Goal: Communication & Community: Ask a question

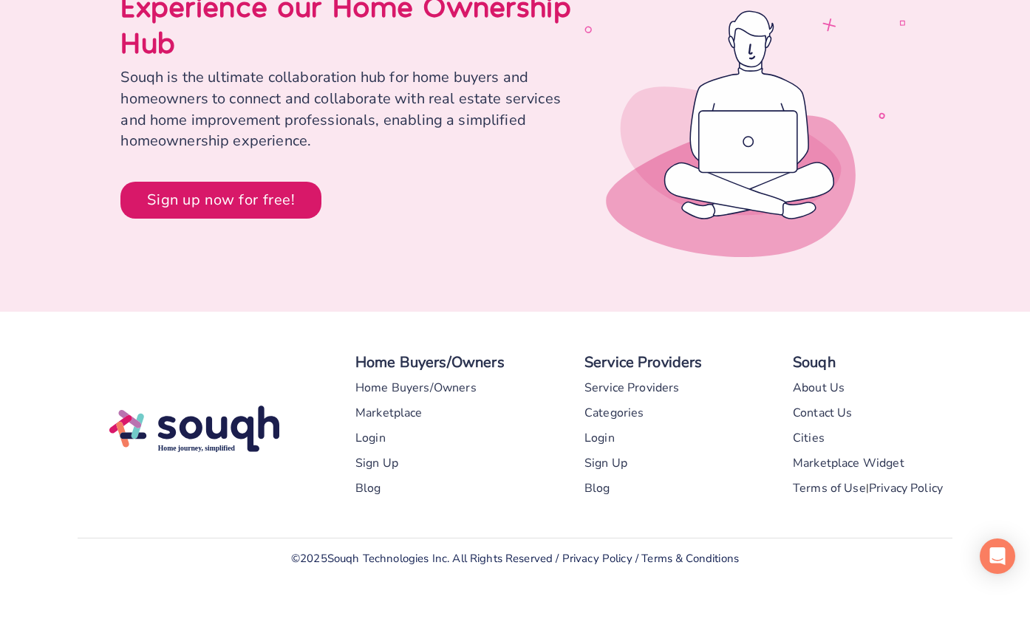
scroll to position [6907, 0]
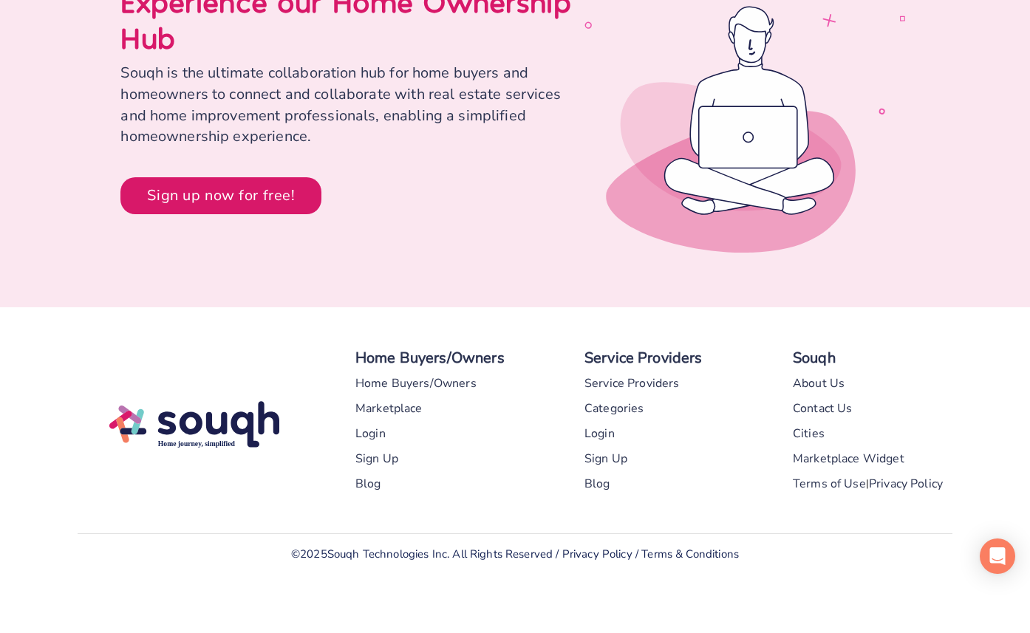
click at [826, 408] on div "Contact Us" at bounding box center [823, 408] width 60 height 25
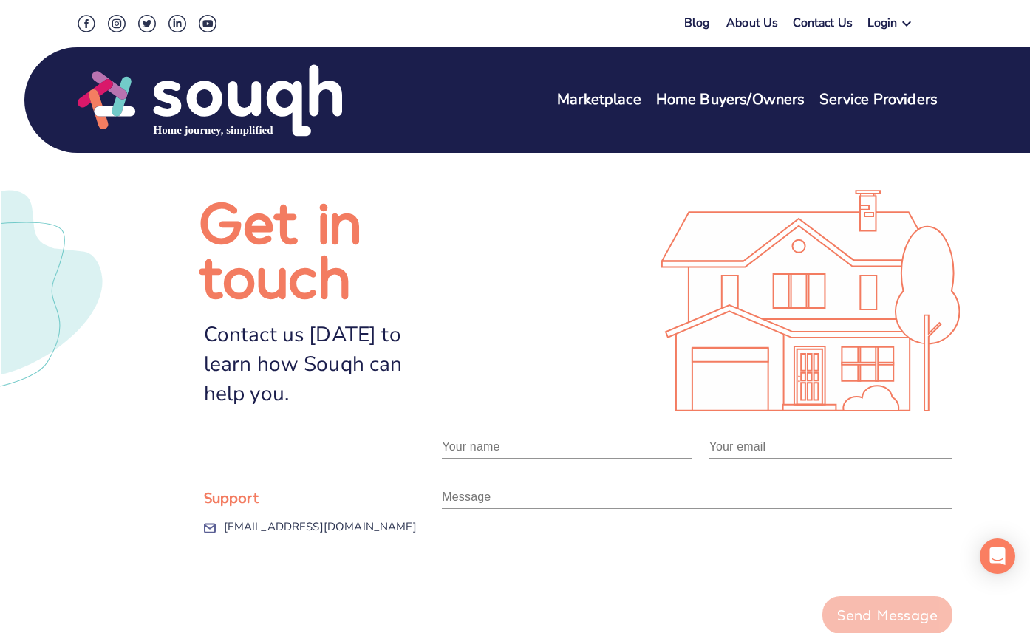
scroll to position [357, 0]
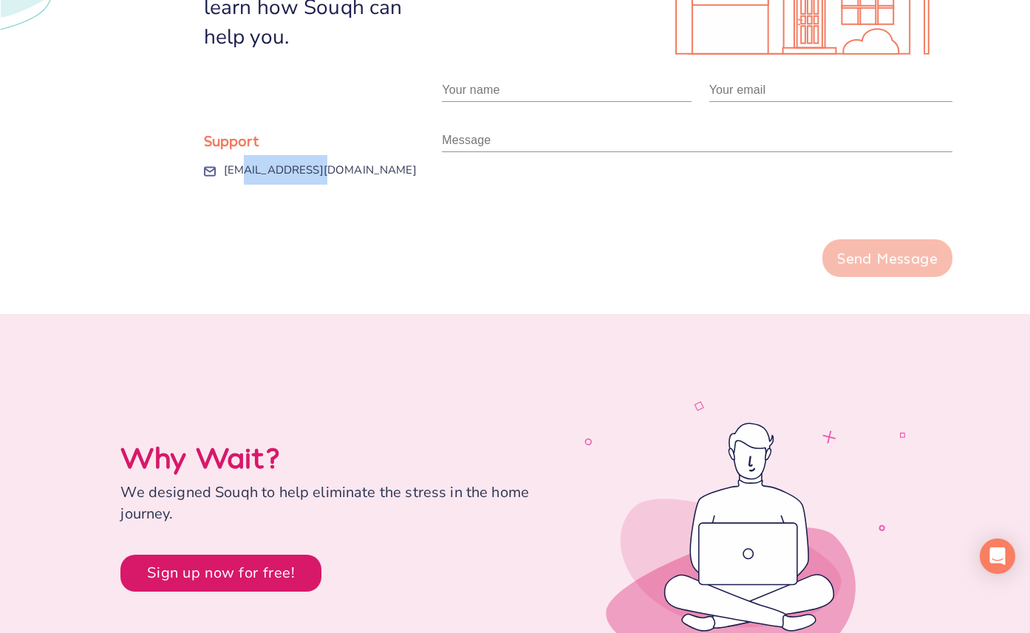
drag, startPoint x: 322, startPoint y: 169, endPoint x: 239, endPoint y: 171, distance: 82.8
click at [239, 171] on div "[EMAIL_ADDRESS][DOMAIN_NAME]" at bounding box center [333, 170] width 219 height 30
click at [352, 242] on div "Support [EMAIL_ADDRESS][DOMAIN_NAME]" at bounding box center [297, 166] width 292 height 222
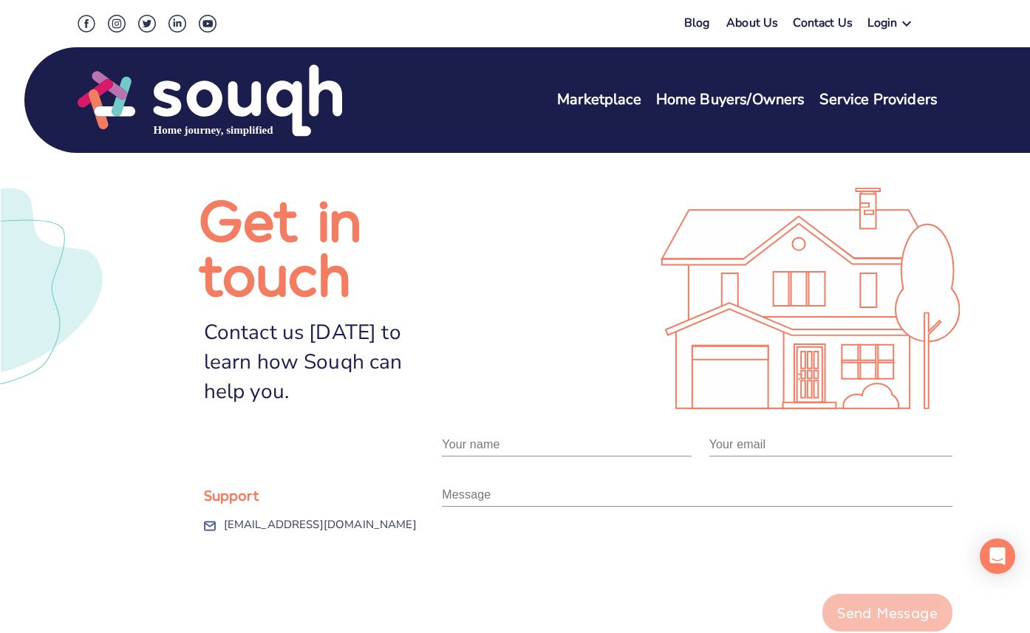
scroll to position [0, 0]
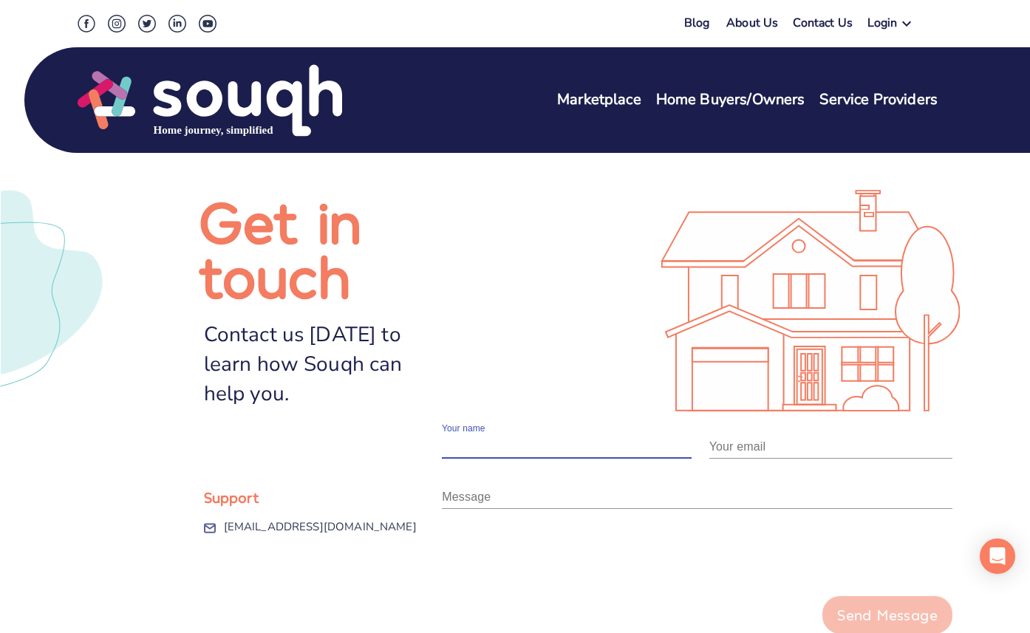
click at [522, 452] on input "text" at bounding box center [566, 447] width 249 height 24
type input "[PERSON_NAME]"
click at [759, 449] on input "email" at bounding box center [831, 447] width 243 height 24
type input "[PERSON_NAME][EMAIL_ADDRESS][DOMAIN_NAME]"
click at [156, 98] on img at bounding box center [210, 100] width 265 height 75
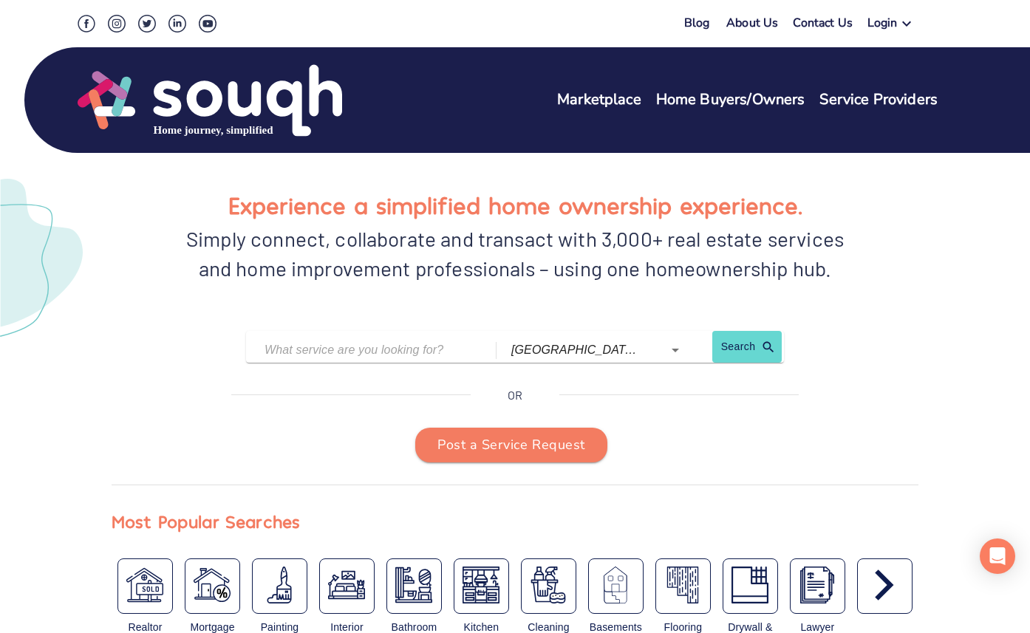
click at [148, 234] on div "Experience a simplified home ownership experience. Simply connect, collaborate …" at bounding box center [515, 249] width 807 height 126
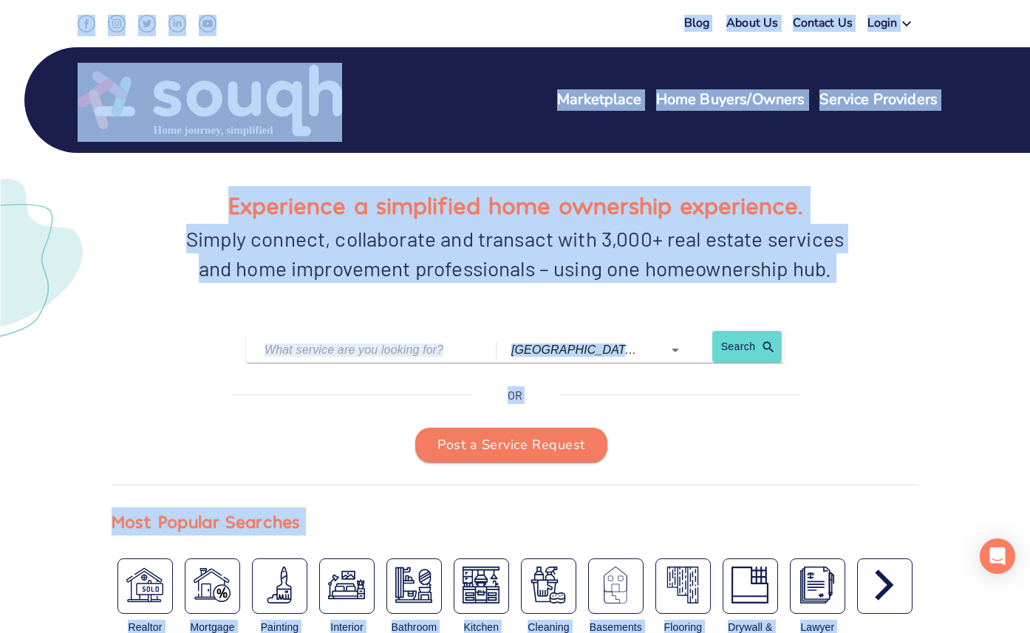
copy body "Loremipsumd Sita Consec/Adipis Elitsed Doeiusmo Tempo In Utlabor Et Dolo Magna …"
click at [174, 307] on div "Experience a simplified home ownership experience. Simply connect, collaborate …" at bounding box center [515, 249] width 807 height 126
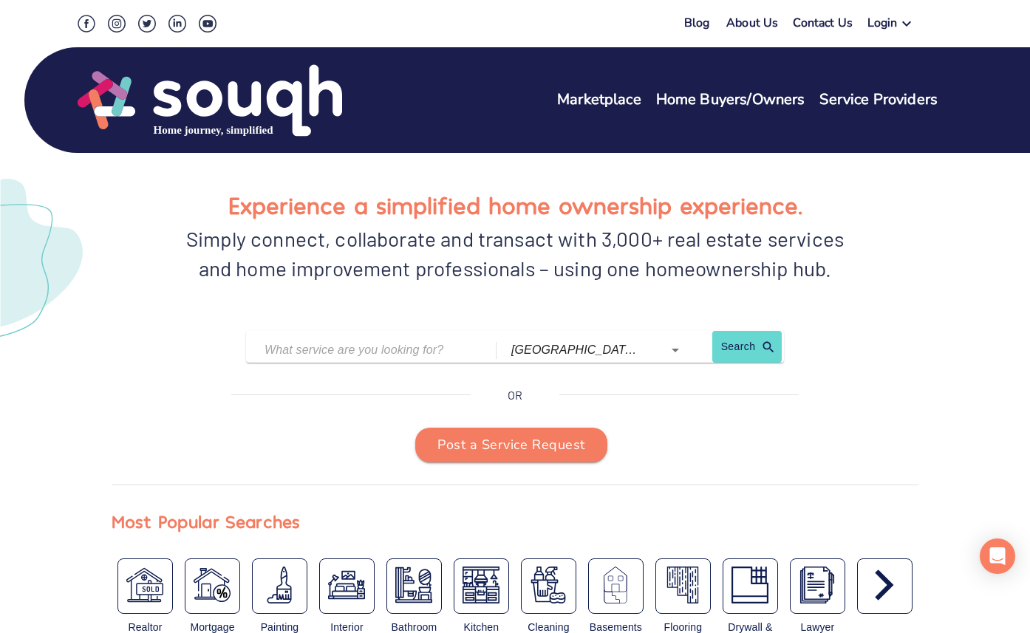
click at [832, 17] on link "Contact Us" at bounding box center [823, 25] width 60 height 21
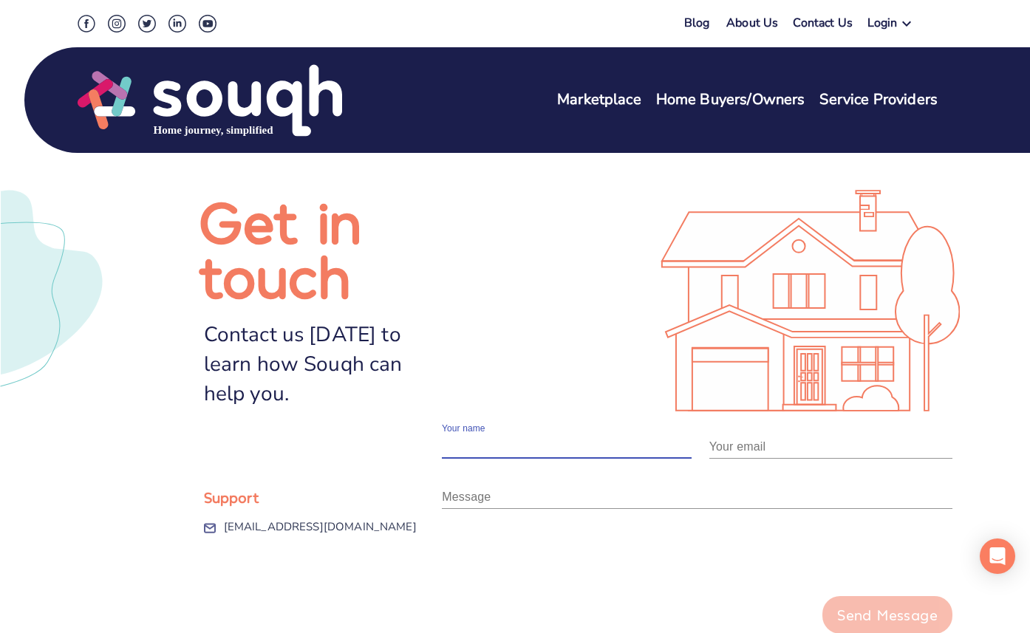
click at [552, 441] on input "text" at bounding box center [566, 447] width 249 height 24
type input "[PERSON_NAME]"
click at [734, 445] on input "email" at bounding box center [831, 447] width 243 height 24
type input "[PERSON_NAME][EMAIL_ADDRESS][DOMAIN_NAME]"
click at [676, 490] on textarea at bounding box center [697, 497] width 511 height 14
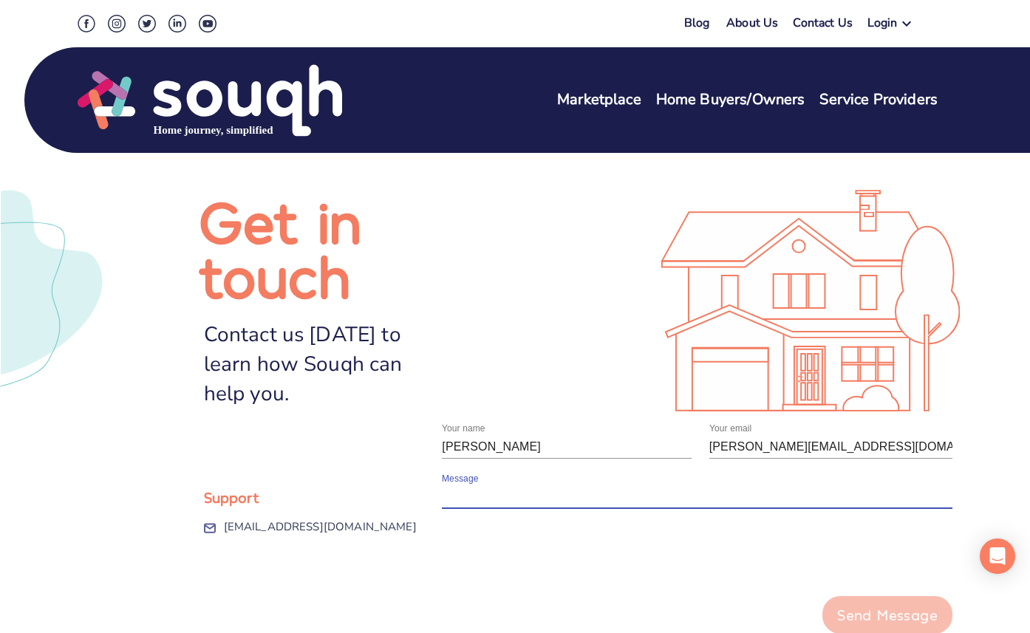
paste textarea "Hi Souqh Team, I’ve been following Souqh and really like the vision of simplify…"
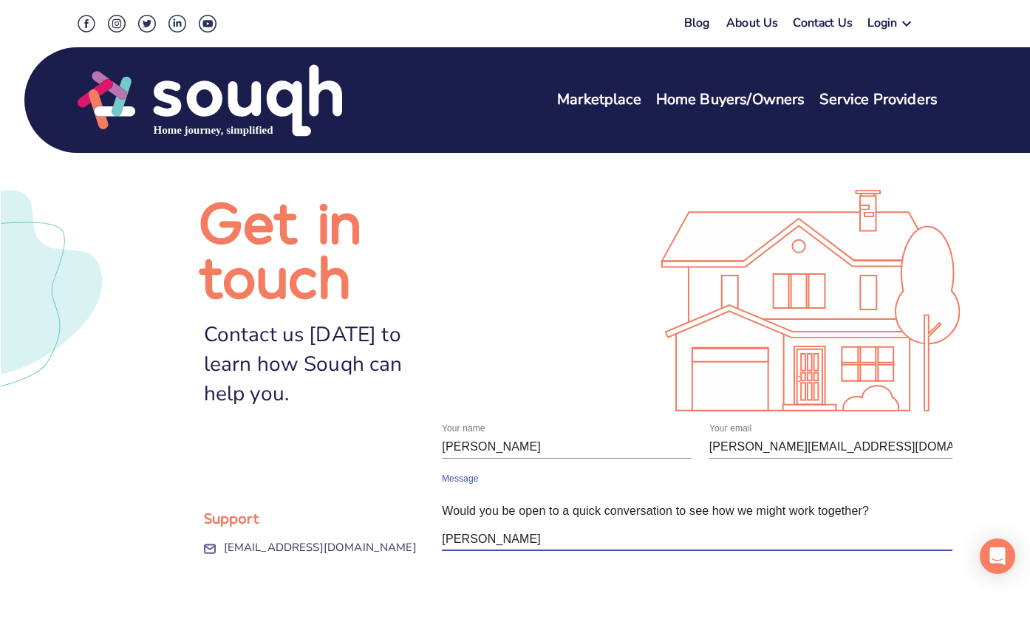
scroll to position [225, 0]
type textarea "Hi Souqh Team, I’ve been following Souqh and really like the vision of simplify…"
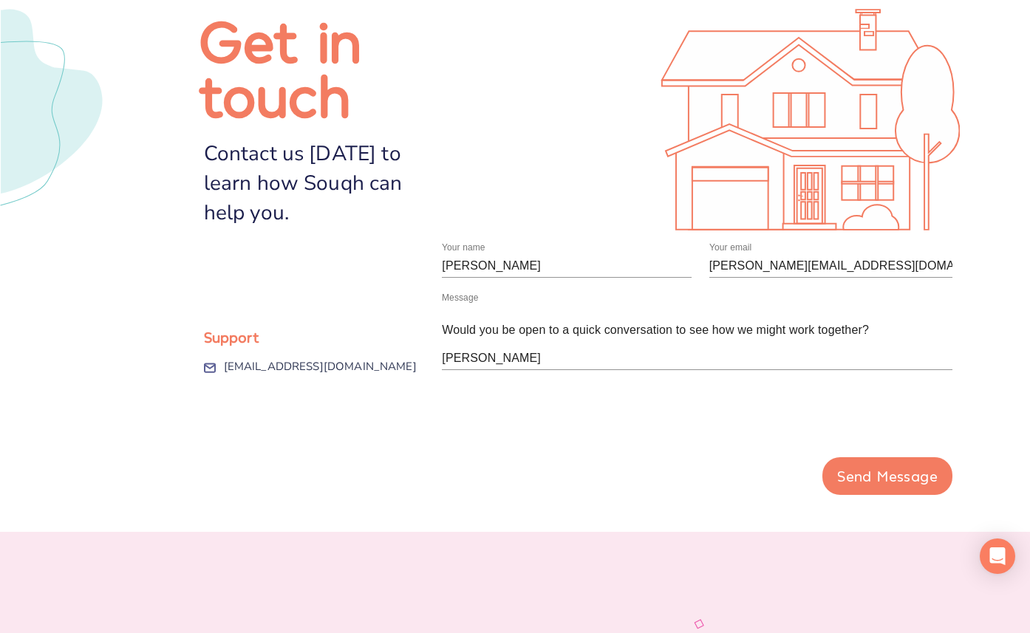
scroll to position [185, 0]
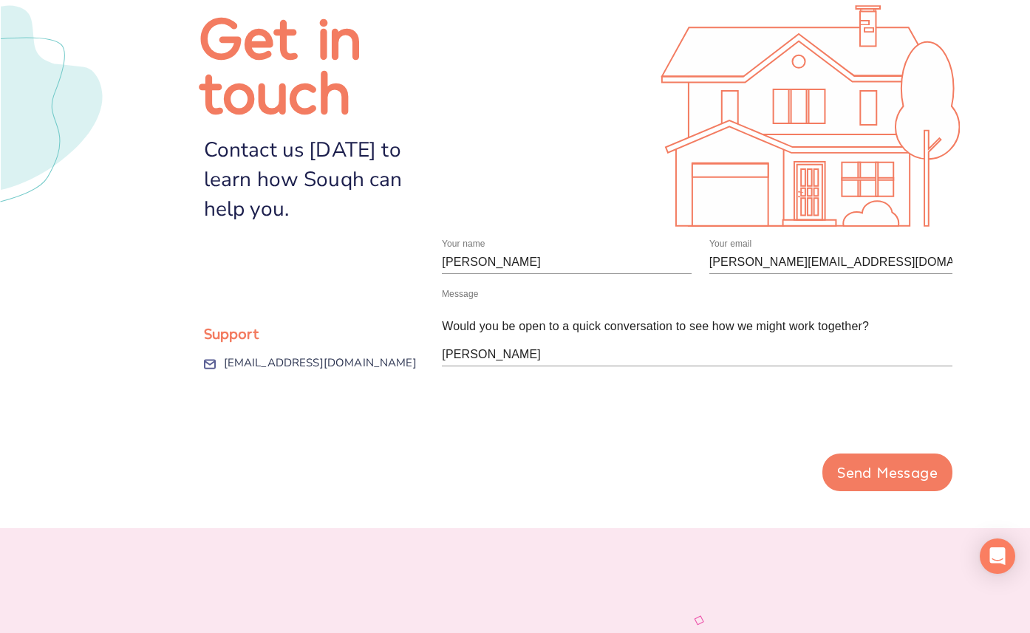
click at [751, 411] on div "0cAFcWeA7Y7IHbTCGEHtFxLwJpM9D8wb6DIAN1QMcb_NIKSoKltkZJq4Wn4ZFCULGylE36Z_LSillWQ…" at bounding box center [697, 410] width 511 height 58
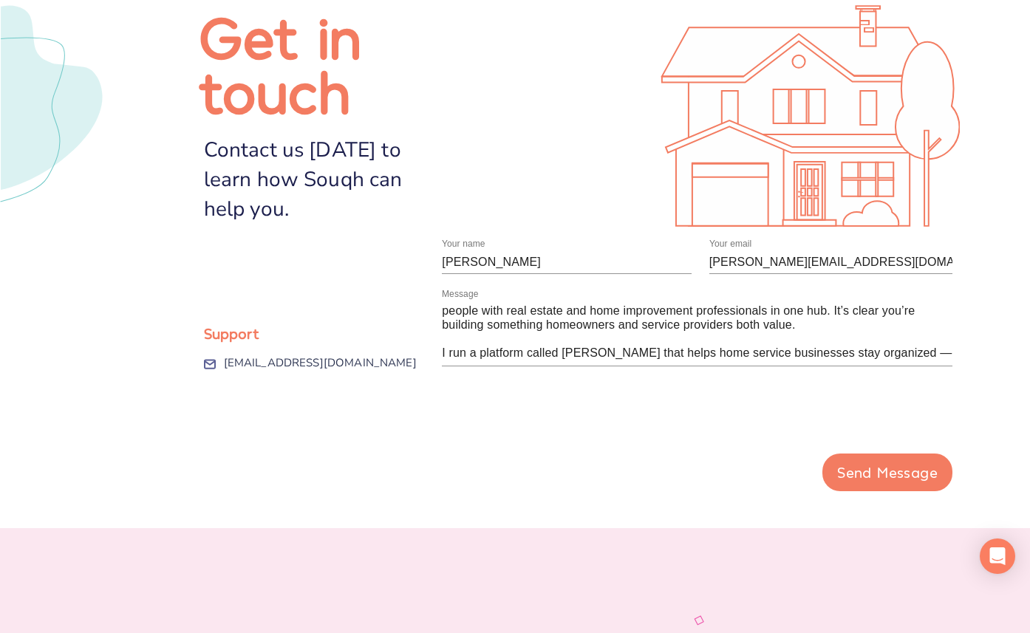
scroll to position [225, 0]
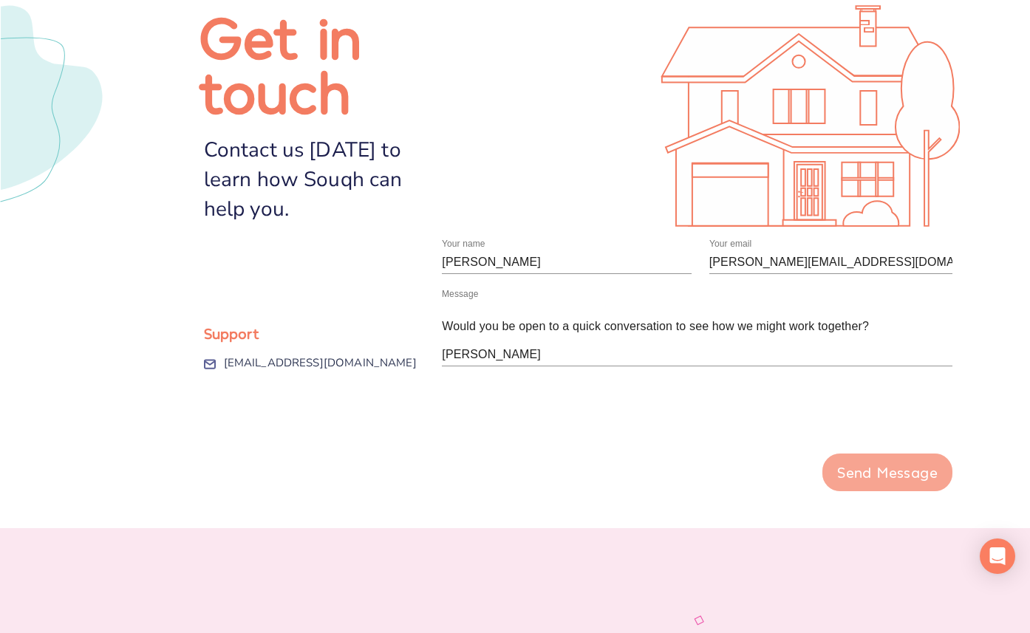
click at [867, 472] on div "Send Message" at bounding box center [887, 473] width 101 height 26
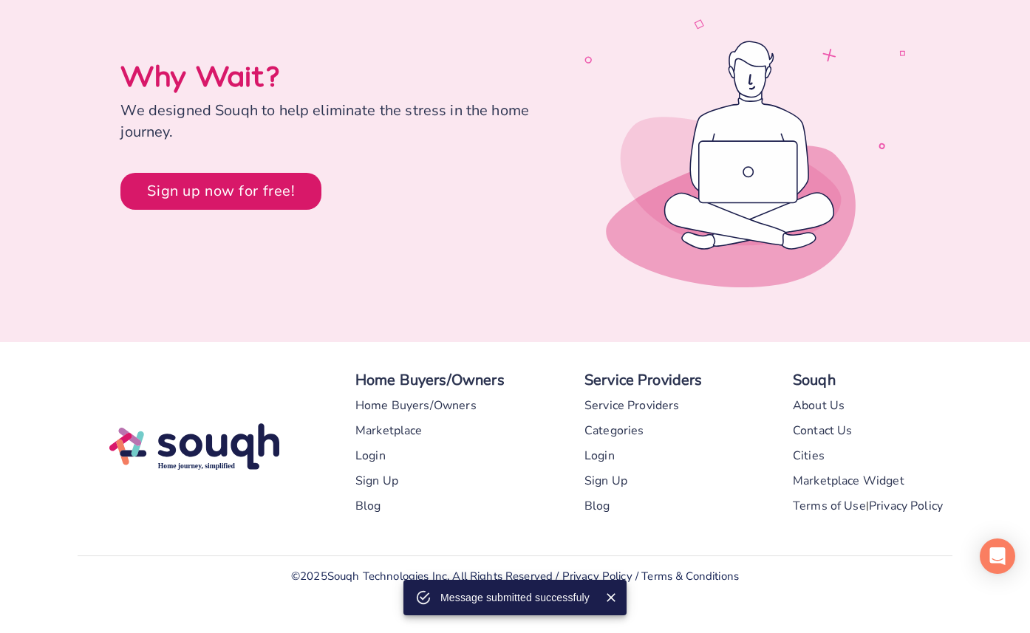
scroll to position [761, 0]
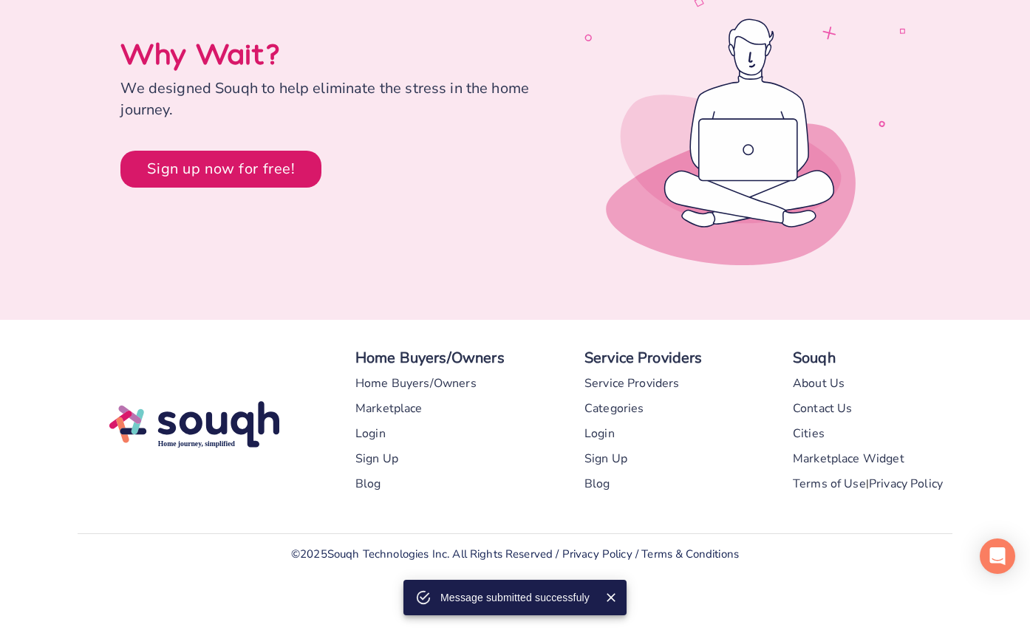
click at [238, 426] on img at bounding box center [194, 424] width 170 height 63
